Goal: Register for event/course

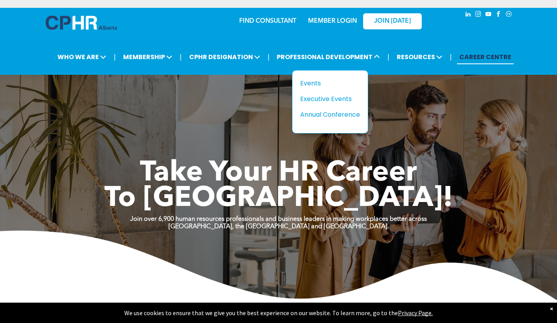
click at [331, 113] on div "Annual Conference" at bounding box center [327, 115] width 54 height 10
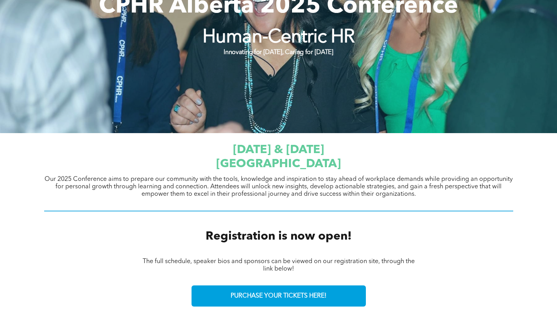
scroll to position [196, 0]
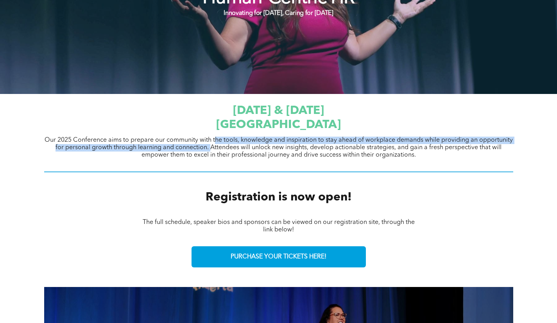
drag, startPoint x: 215, startPoint y: 140, endPoint x: 209, endPoint y: 149, distance: 11.3
click at [209, 149] on span "Our 2025 Conference aims to prepare our community with the tools, knowledge and…" at bounding box center [279, 147] width 469 height 21
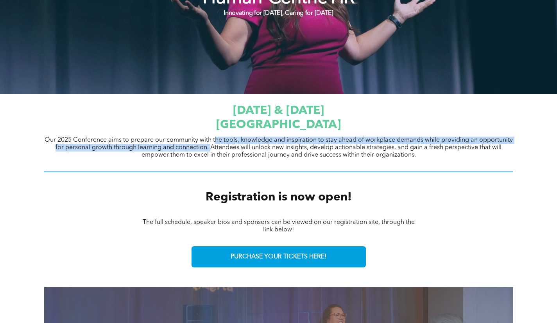
copy span "he tools, knowledge and inspiration to stay ahead of workplace demands while pr…"
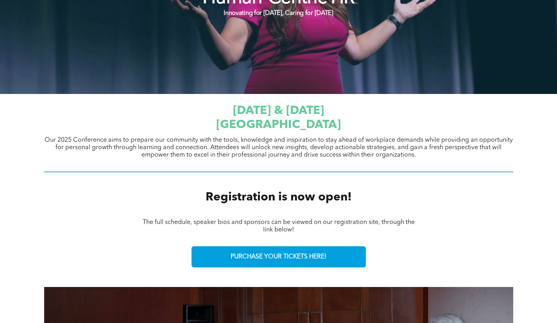
click at [326, 151] on span "Our 2025 Conference aims to prepare our community with the tools, knowledge and…" at bounding box center [279, 147] width 469 height 21
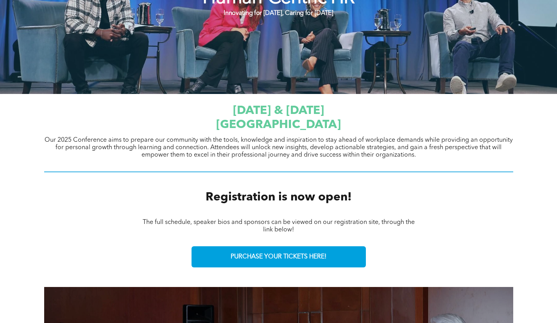
drag, startPoint x: 252, startPoint y: 147, endPoint x: 437, endPoint y: 157, distance: 185.6
click at [437, 157] on p "Our 2025 Conference aims to prepare our community with the tools, knowledge and…" at bounding box center [278, 147] width 469 height 22
copy span "unlock new insights, develop actionable strategies, and gain a fresh perspectiv…"
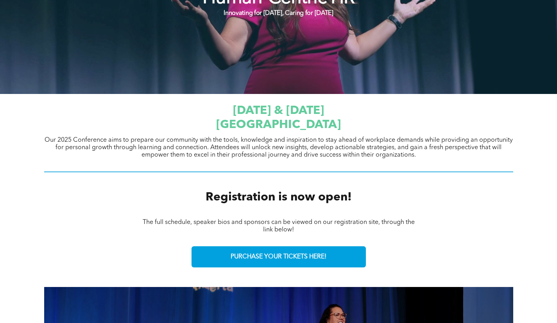
click at [104, 221] on div "The full schedule, speaker bios and sponsors can be viewed on our registration …" at bounding box center [278, 226] width 469 height 16
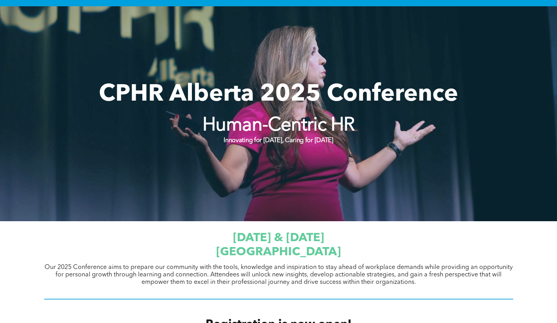
scroll to position [39, 0]
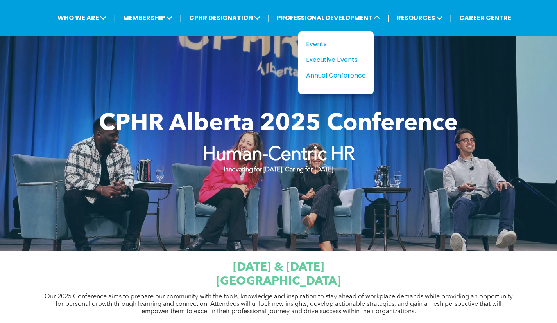
click at [326, 41] on div "Events" at bounding box center [333, 44] width 54 height 10
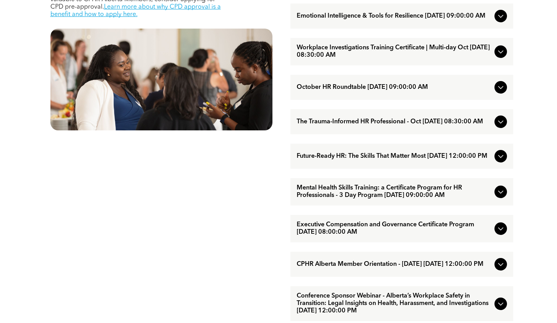
scroll to position [430, 0]
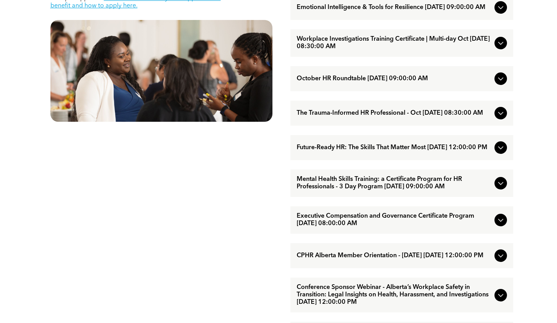
click at [360, 190] on span "Mental Health Skills Training: a Certificate Program for HR Professionals - 3 D…" at bounding box center [394, 183] width 195 height 15
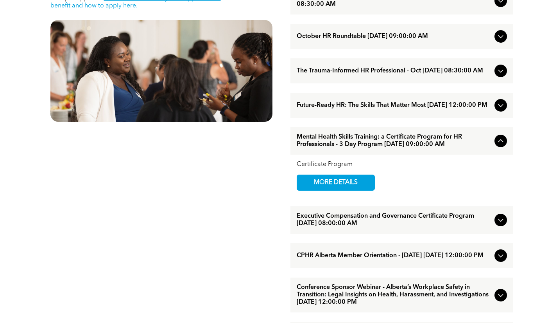
click at [342, 190] on span "MORE DETAILS" at bounding box center [336, 182] width 62 height 15
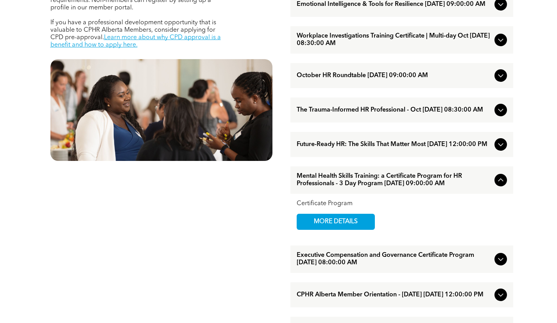
click at [355, 114] on span "The Trauma-Informed HR Professional - Oct [DATE] 08:30:00 AM" at bounding box center [394, 109] width 195 height 7
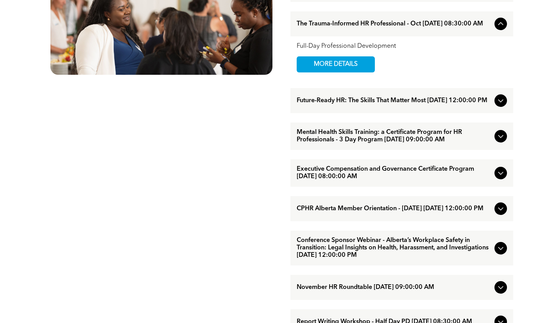
scroll to position [469, 0]
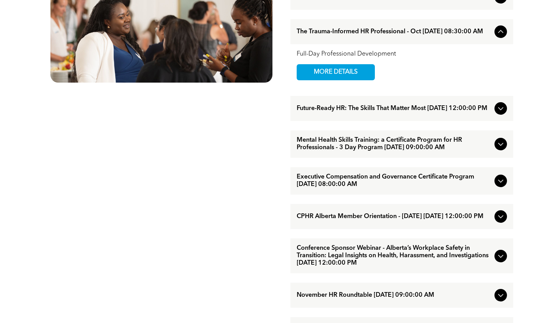
click at [344, 188] on span "Executive Compensation and Governance Certificate Program [DATE] 08:00:00 AM" at bounding box center [394, 180] width 195 height 15
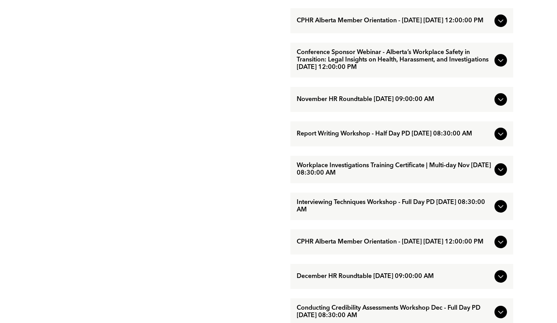
scroll to position [704, 0]
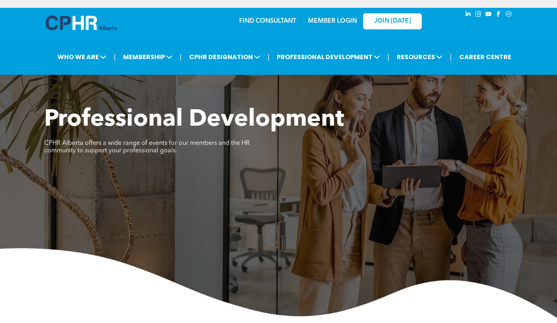
scroll to position [78, 0]
